Goal: Task Accomplishment & Management: Manage account settings

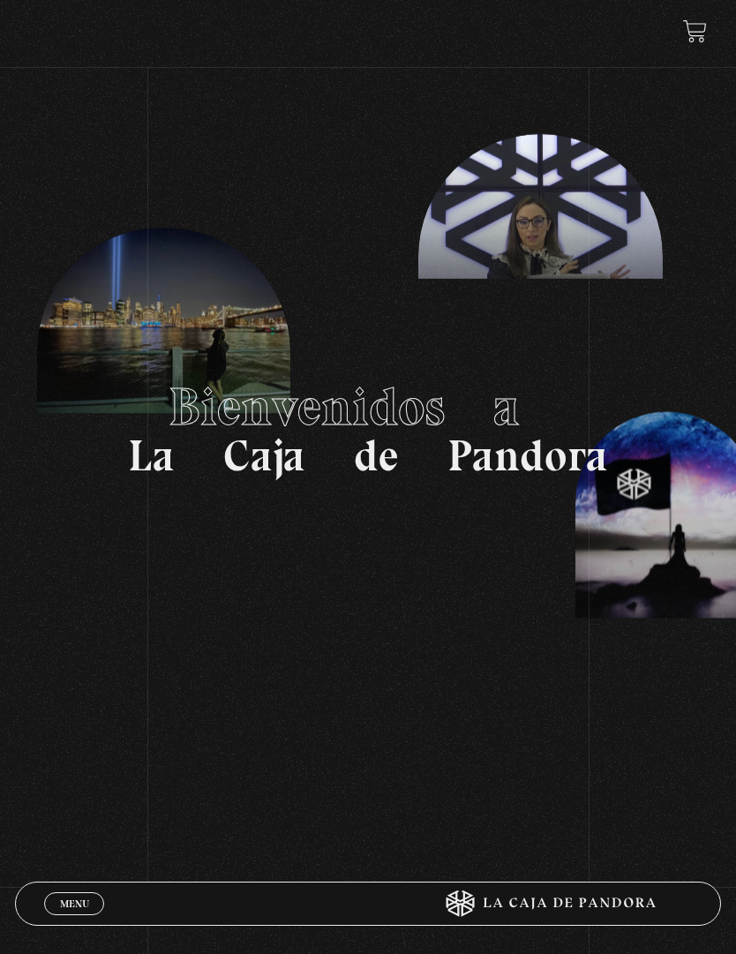
click at [87, 883] on div "Menu Cerrar" at bounding box center [220, 904] width 353 height 42
click at [102, 895] on div "Menu Cerrar" at bounding box center [220, 904] width 353 height 42
click at [78, 904] on span "Menu" at bounding box center [74, 904] width 29 height 11
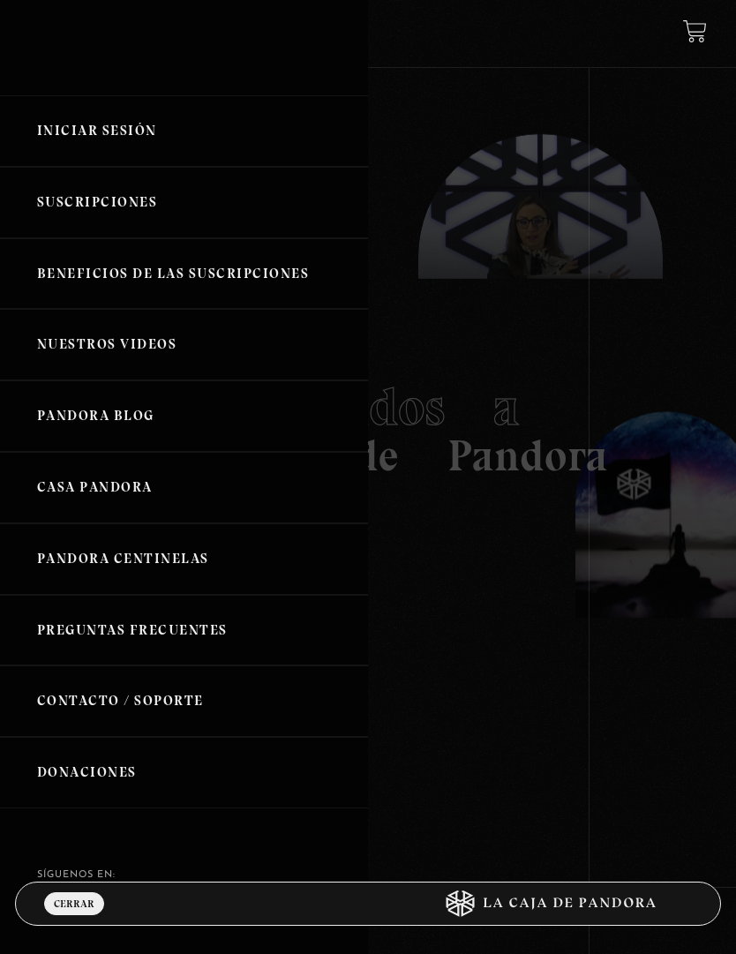
click at [167, 129] on link "Iniciar Sesión" at bounding box center [184, 131] width 368 height 72
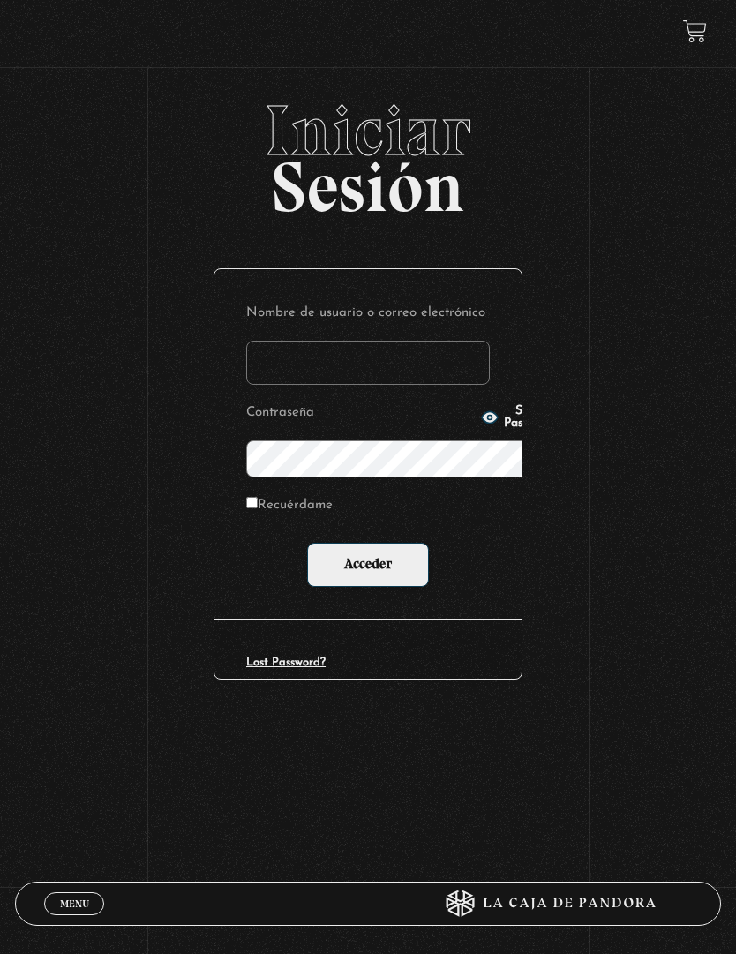
type input "majobc1215@gmail.com"
click at [368, 543] on input "Acceder" at bounding box center [368, 565] width 122 height 44
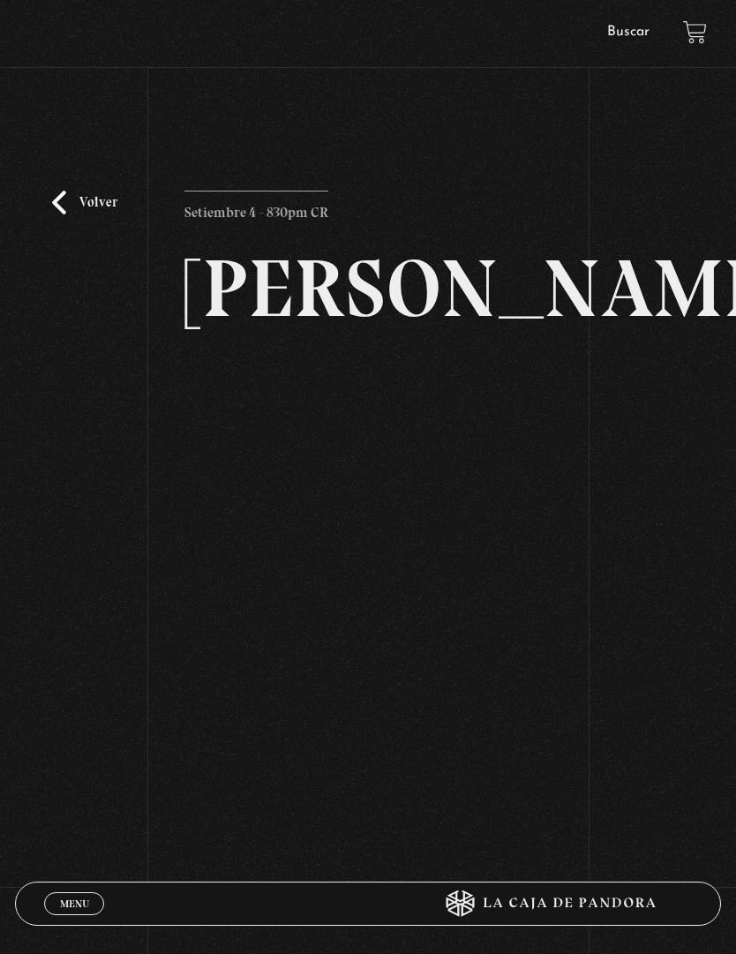
click at [67, 719] on div "Volver Setiembre 4 - 830pm CR [PERSON_NAME]" at bounding box center [368, 567] width 736 height 944
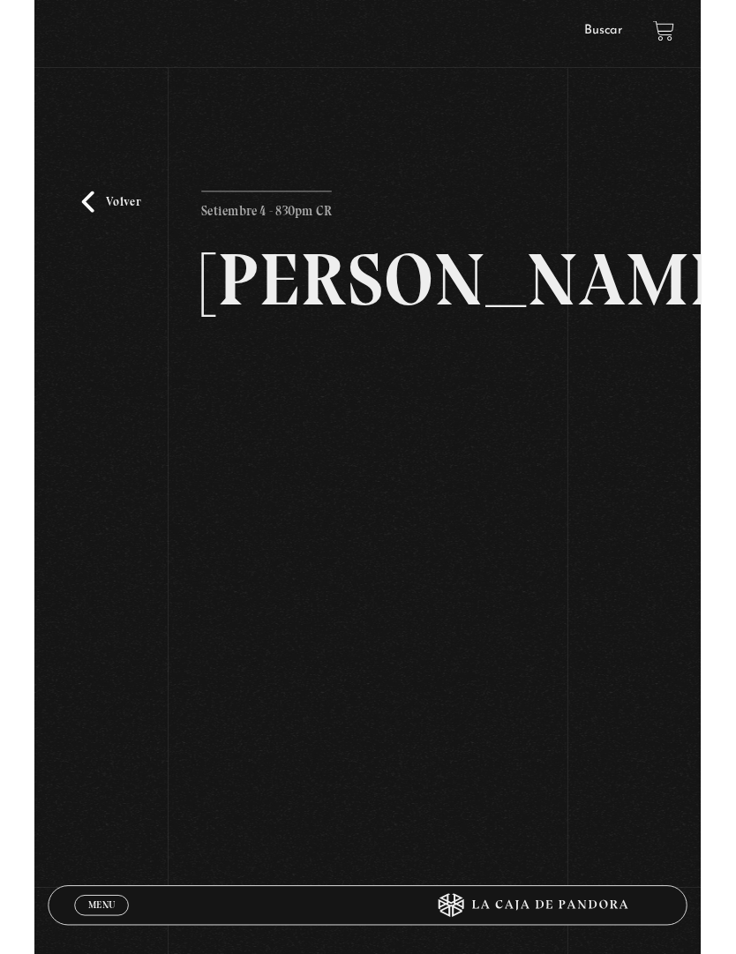
scroll to position [474, 0]
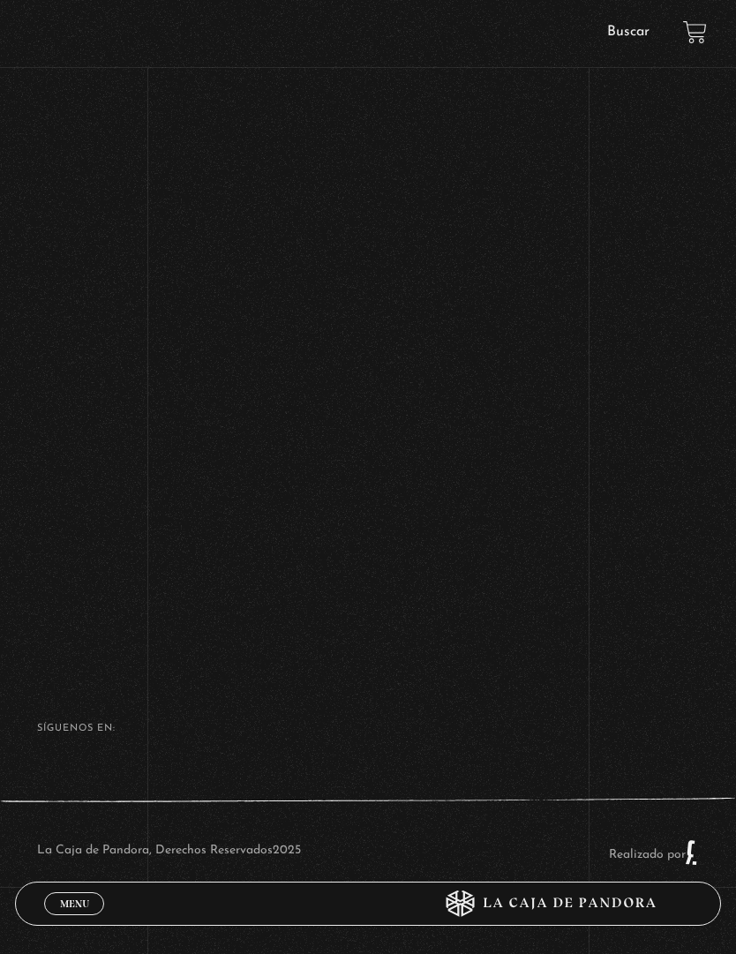
click at [648, 748] on div "Menu Cerrar [PERSON_NAME] En vivos Pandora Centinelas Mi cuenta Salir [GEOGRAPH…" at bounding box center [368, 266] width 736 height 1375
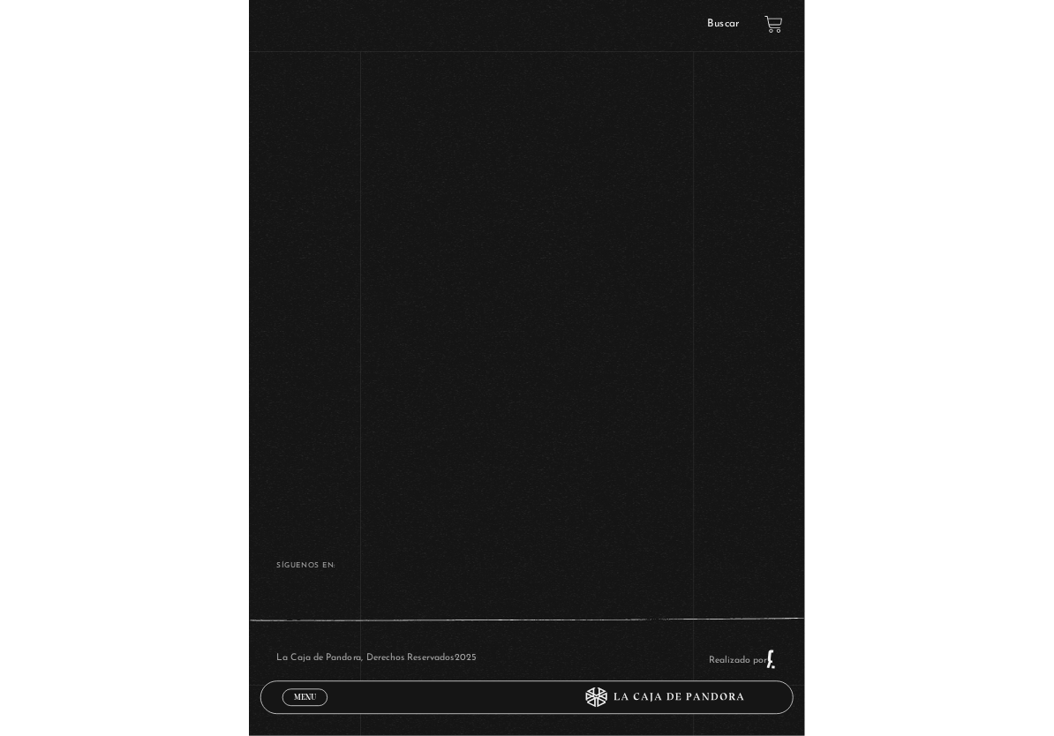
scroll to position [0, 0]
